Goal: Information Seeking & Learning: Learn about a topic

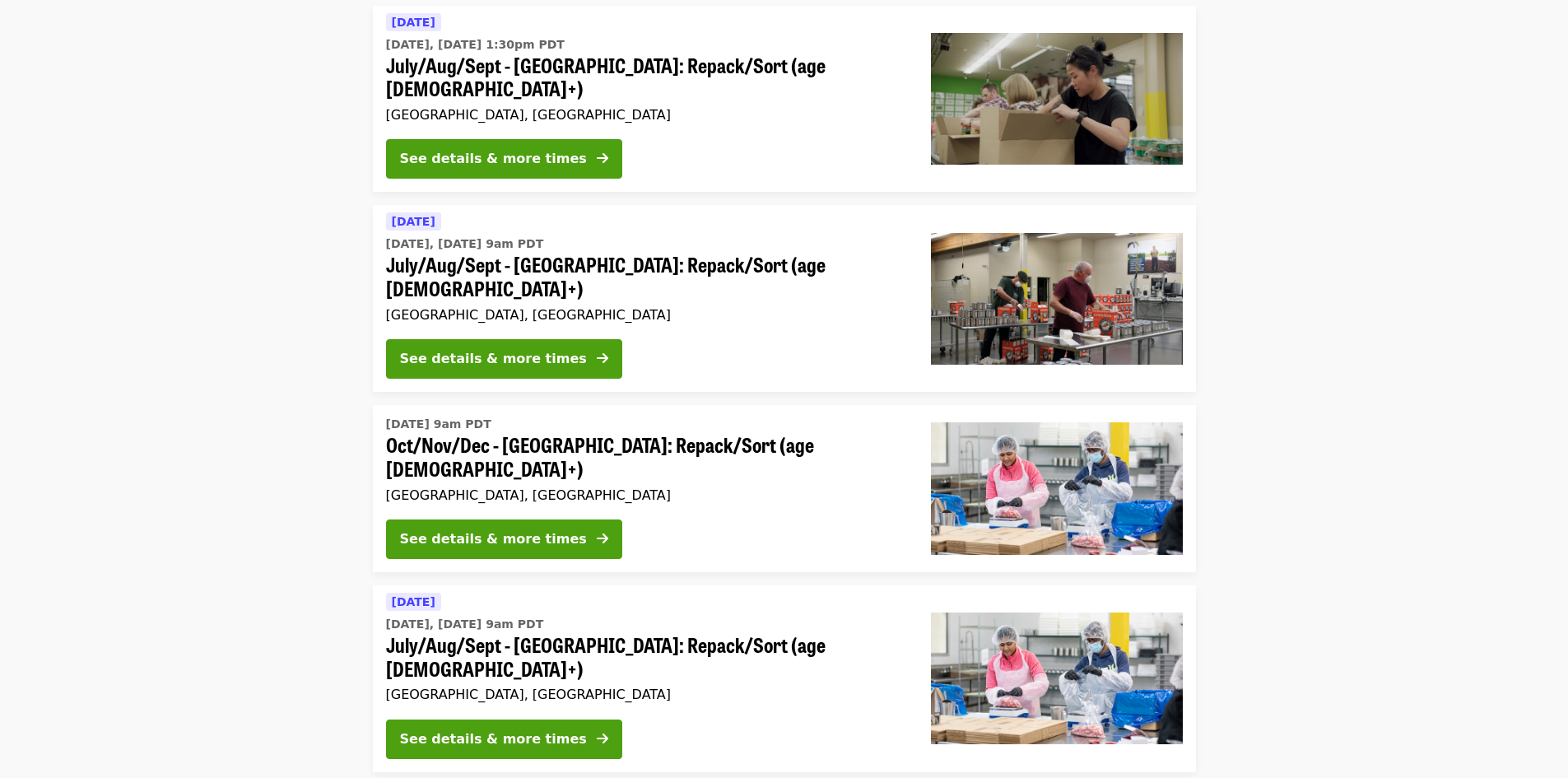
scroll to position [988, 0]
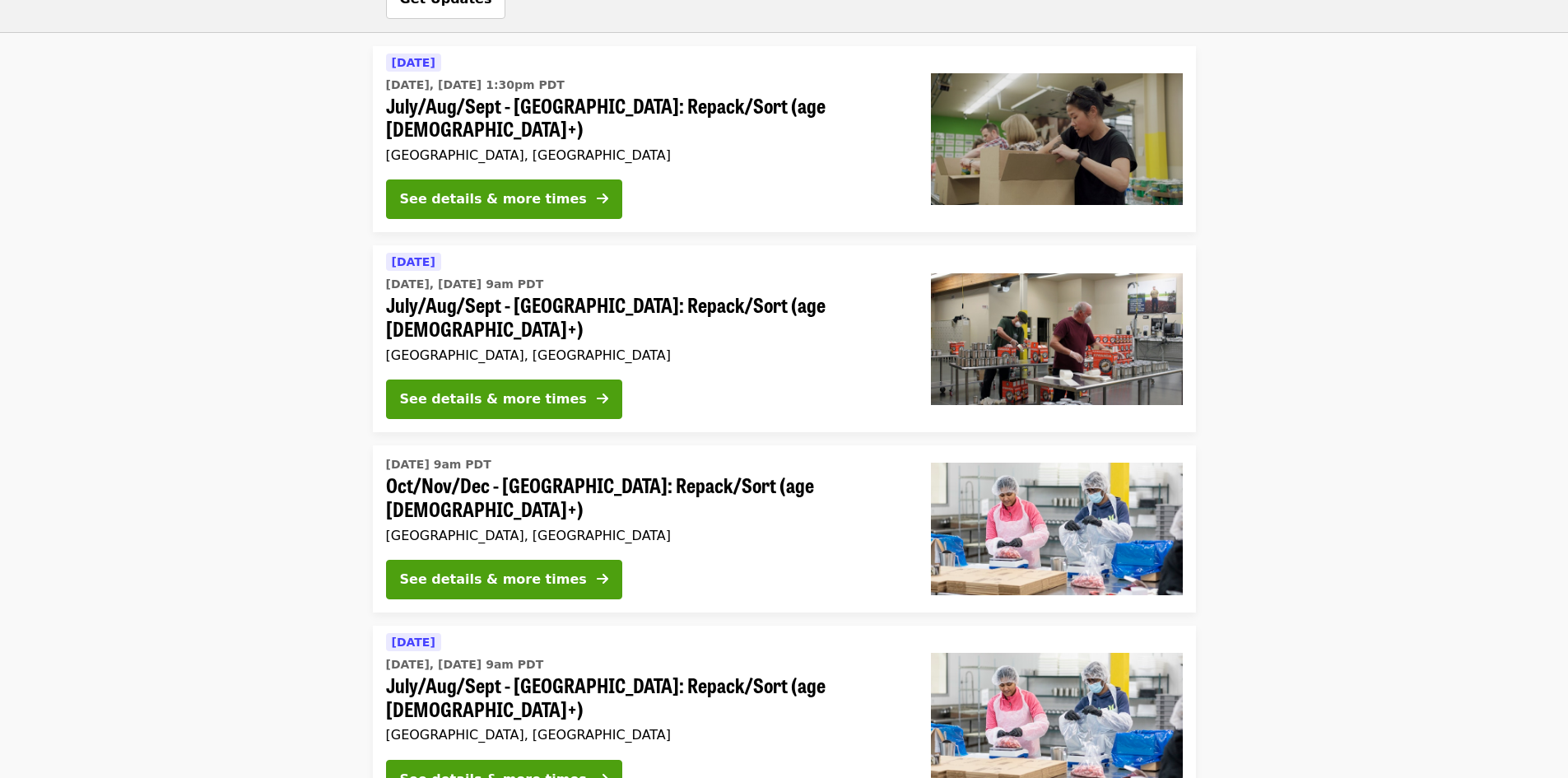
click at [717, 148] on div "[GEOGRAPHIC_DATA], [GEOGRAPHIC_DATA]" at bounding box center [645, 155] width 519 height 16
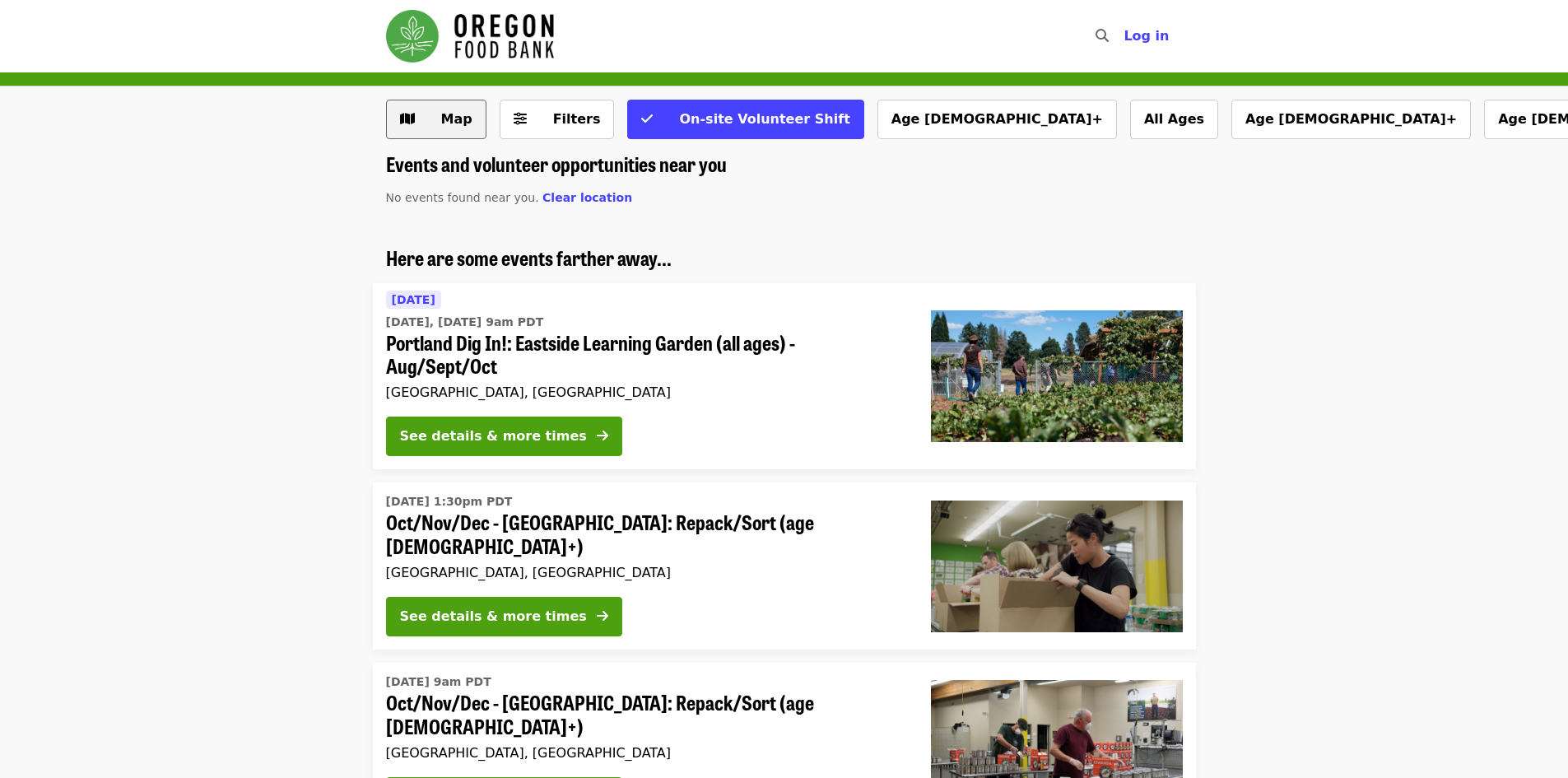
click at [433, 126] on span "Map" at bounding box center [448, 119] width 47 height 20
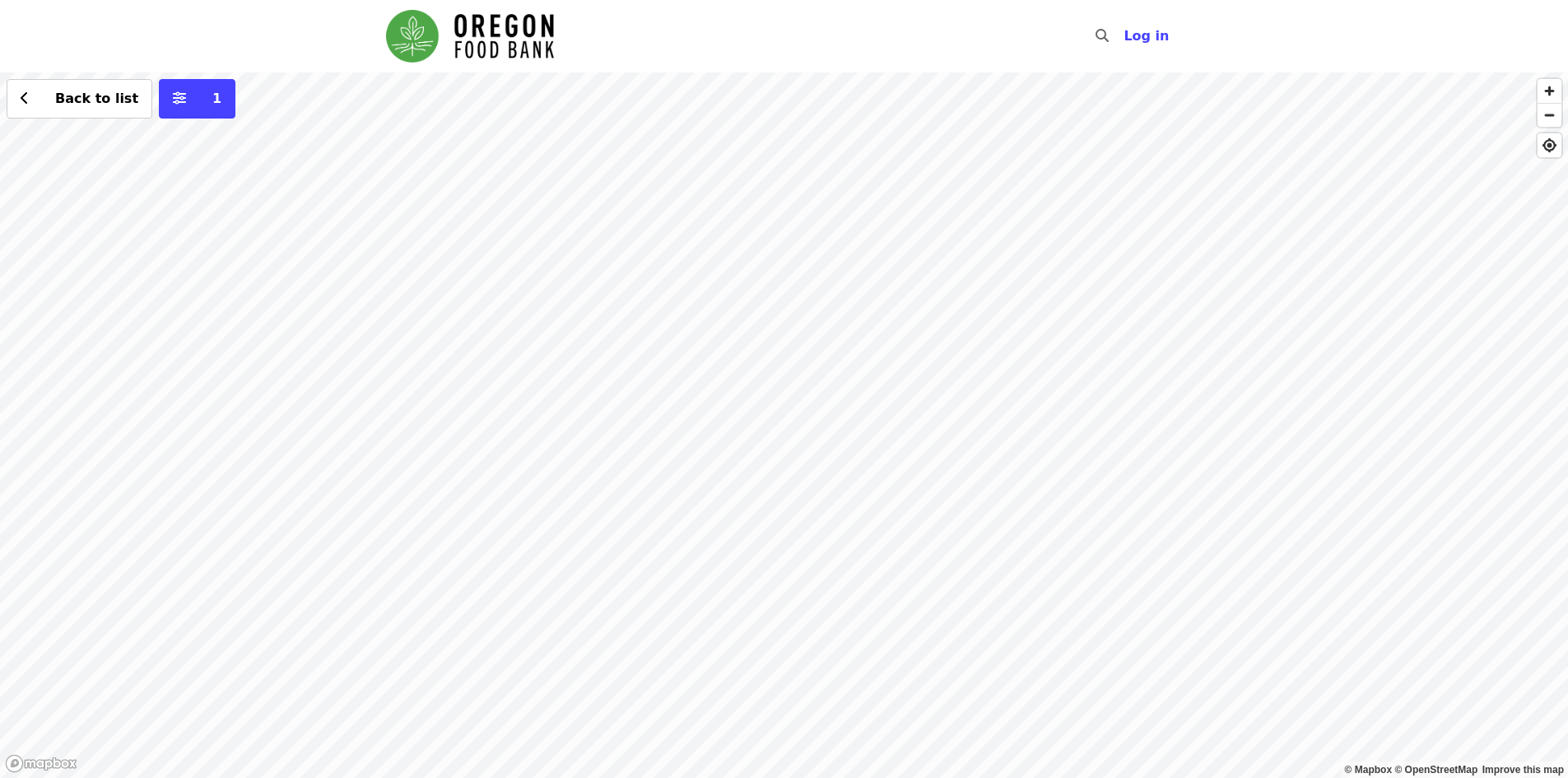
drag, startPoint x: 572, startPoint y: 525, endPoint x: 940, endPoint y: 370, distance: 399.3
click at [940, 370] on div "Back to list 1" at bounding box center [784, 425] width 1568 height 705
drag, startPoint x: 251, startPoint y: 612, endPoint x: 487, endPoint y: 623, distance: 236.3
click at [487, 623] on div "Back to list 1" at bounding box center [784, 425] width 1568 height 705
click at [641, 523] on div "Back to list 1" at bounding box center [784, 425] width 1568 height 705
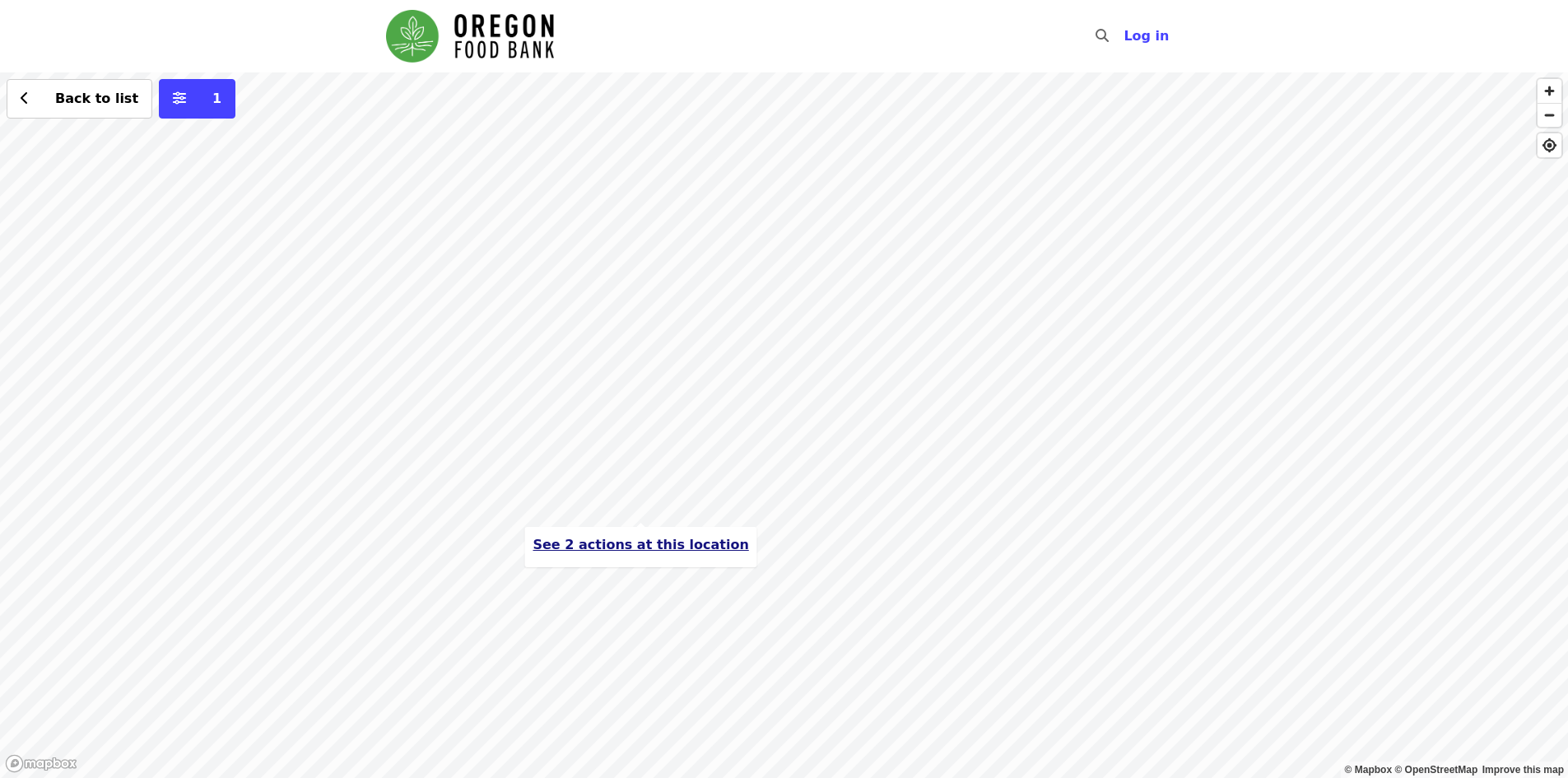
click at [646, 547] on span "See 2 actions at this location" at bounding box center [641, 545] width 216 height 16
